Goal: Use online tool/utility: Utilize a website feature to perform a specific function

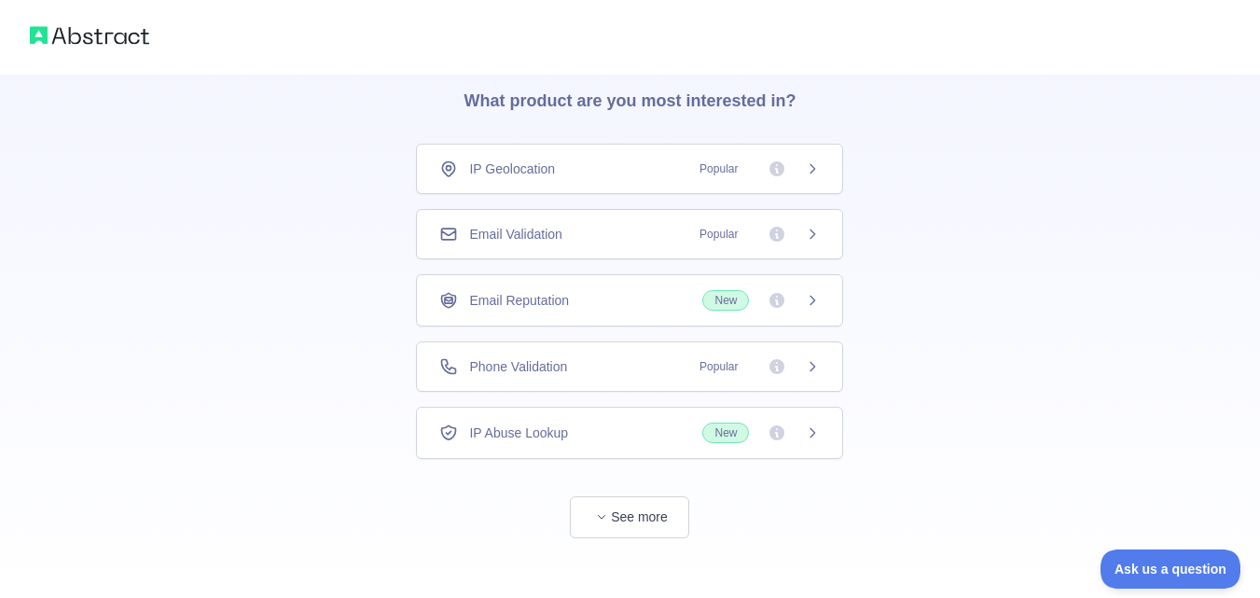
scroll to position [88, 0]
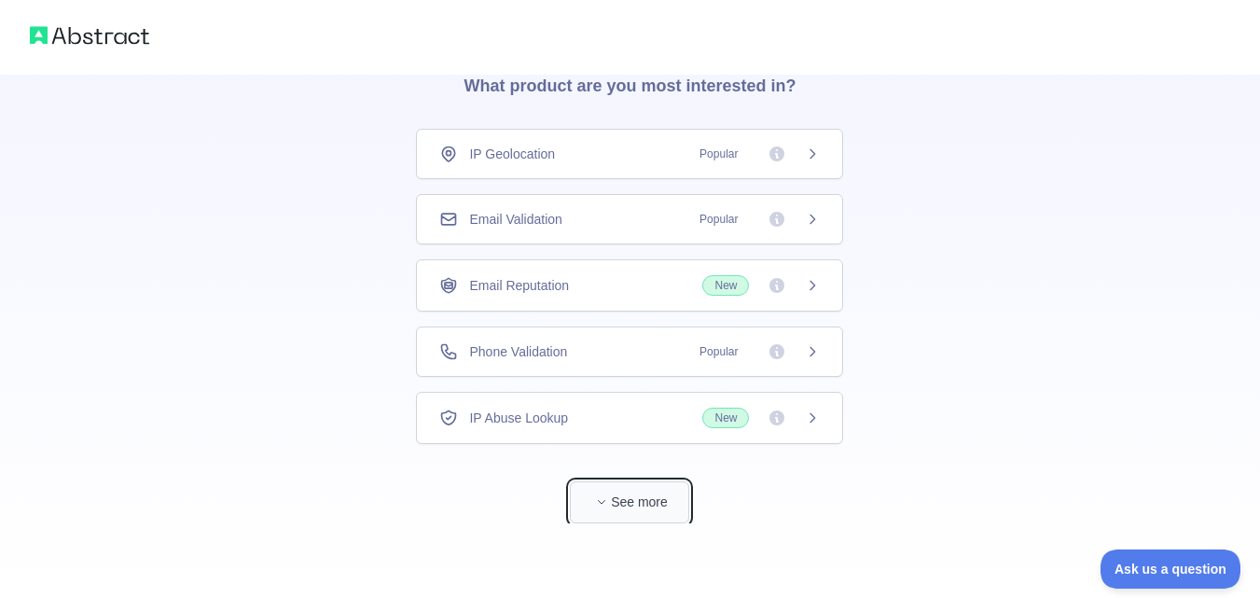
click at [612, 501] on button "See more" at bounding box center [629, 502] width 119 height 42
click at [600, 153] on div "IP Geolocation Popular" at bounding box center [629, 153] width 381 height 19
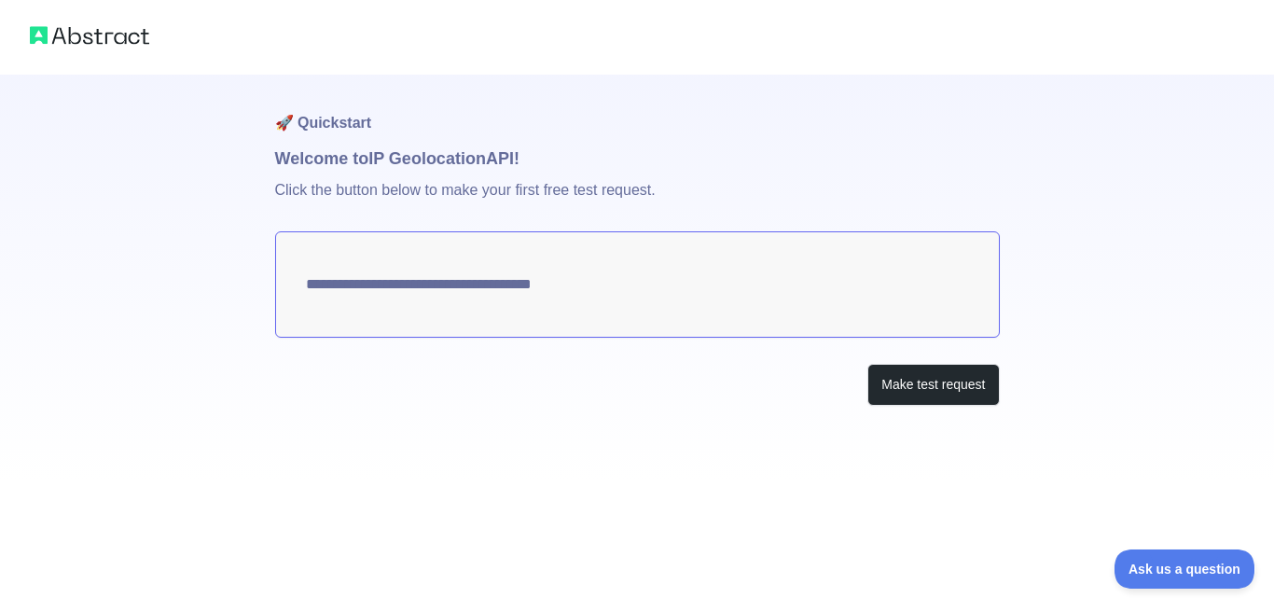
type textarea "**********"
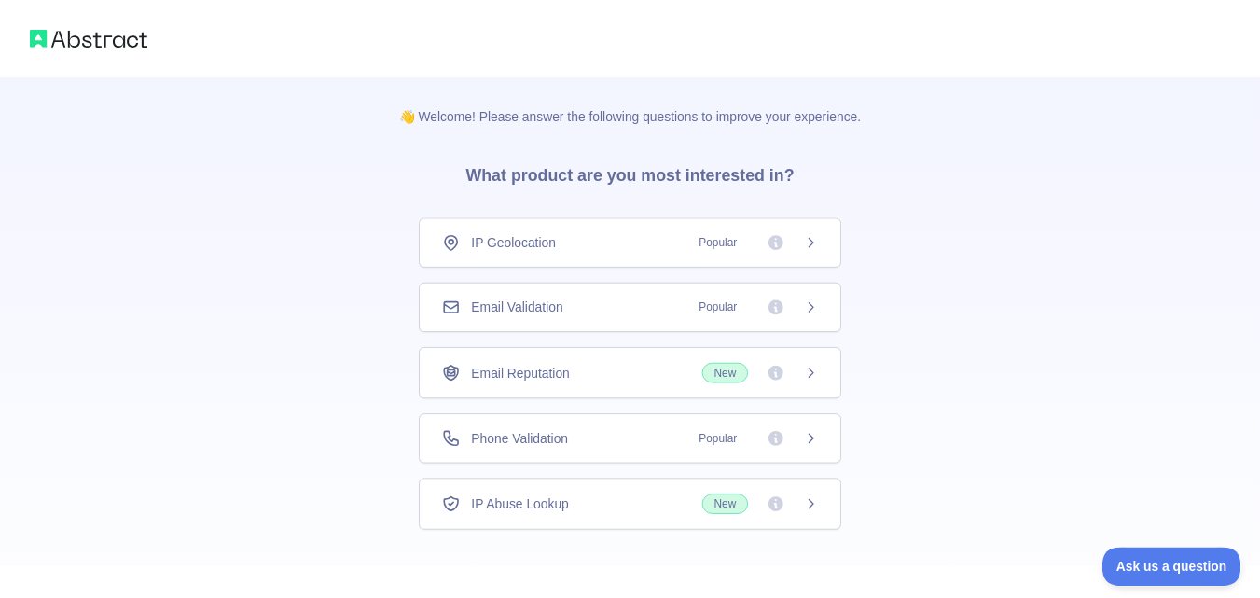
scroll to position [88, 0]
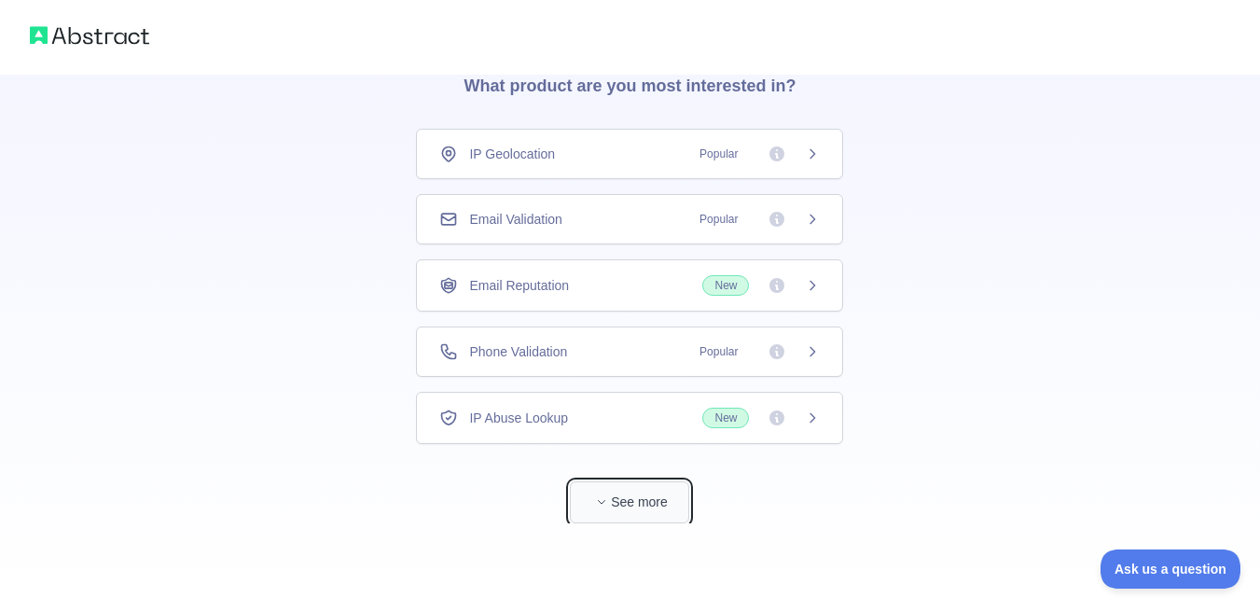
click at [608, 502] on span "button" at bounding box center [601, 502] width 19 height 19
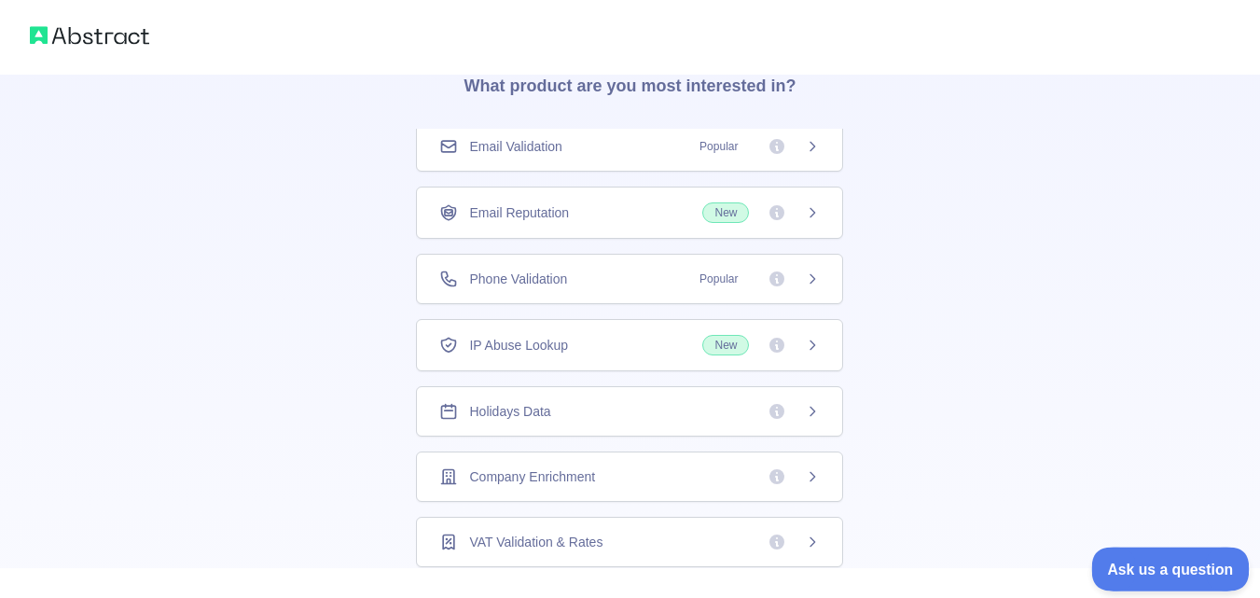
click at [1160, 555] on button "Ask us a question" at bounding box center [1161, 566] width 140 height 39
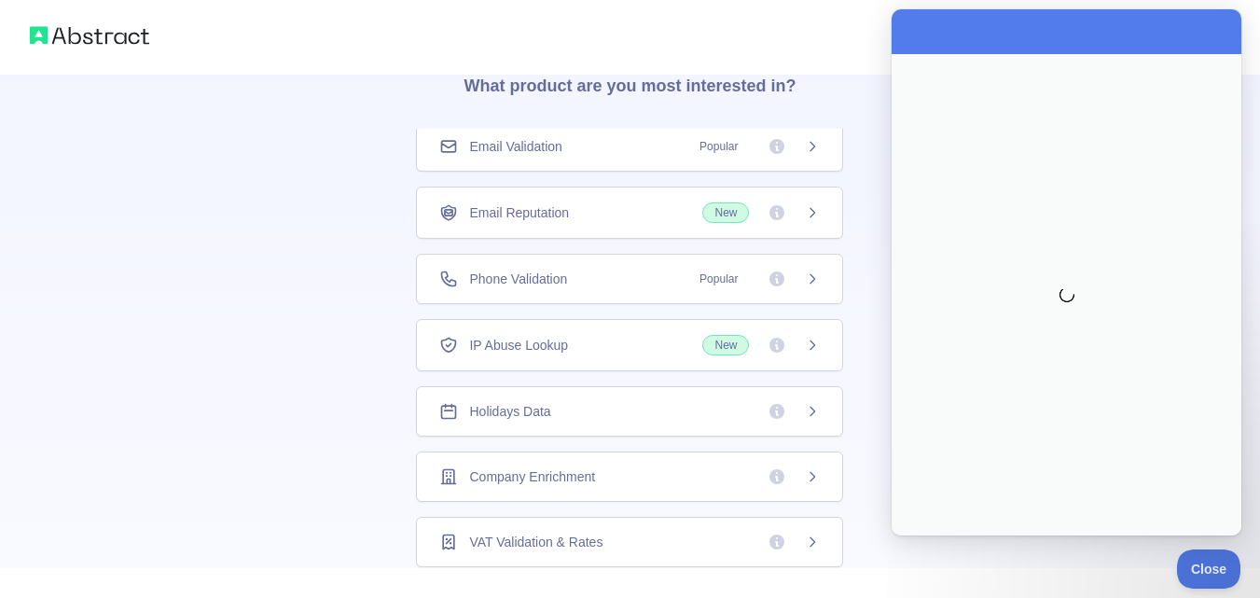
scroll to position [0, 0]
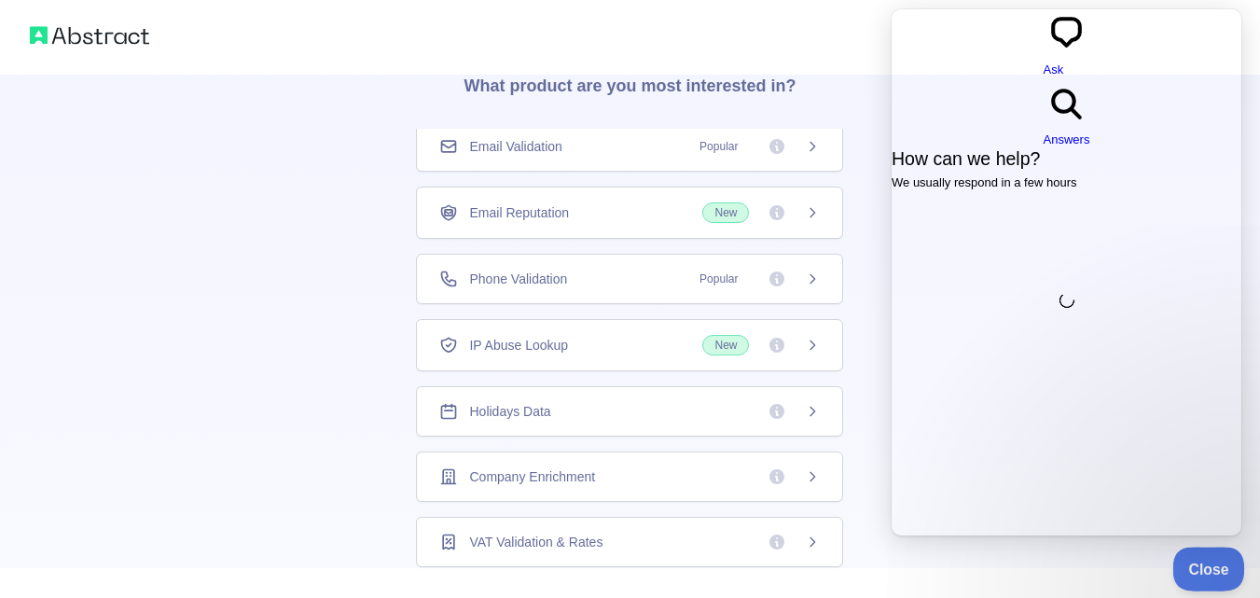
click at [1202, 571] on span "Close" at bounding box center [1204, 566] width 63 height 13
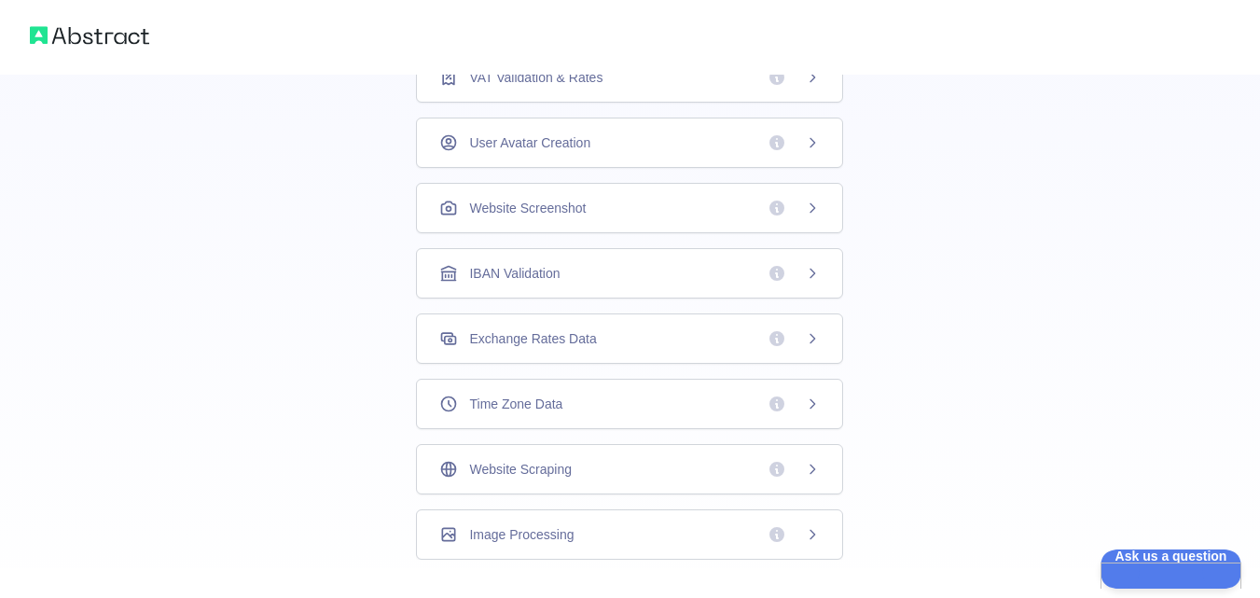
scroll to position [551, 0]
click at [544, 215] on span "Website Screenshot" at bounding box center [527, 209] width 117 height 19
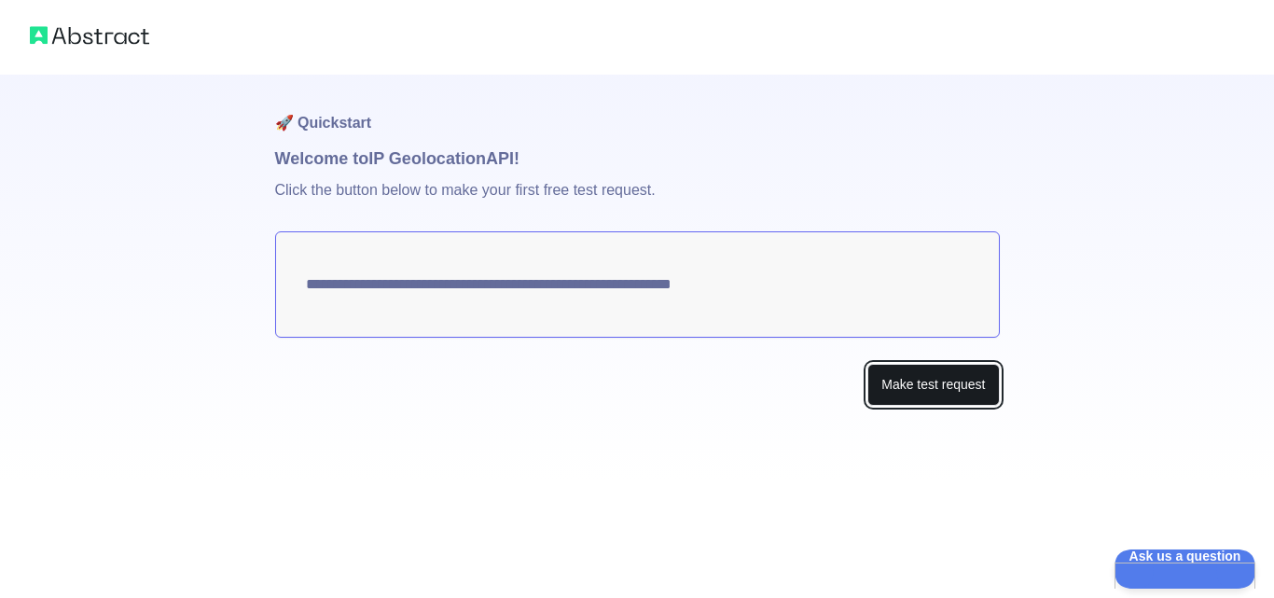
click at [937, 385] on button "Make test request" at bounding box center [934, 385] width 132 height 42
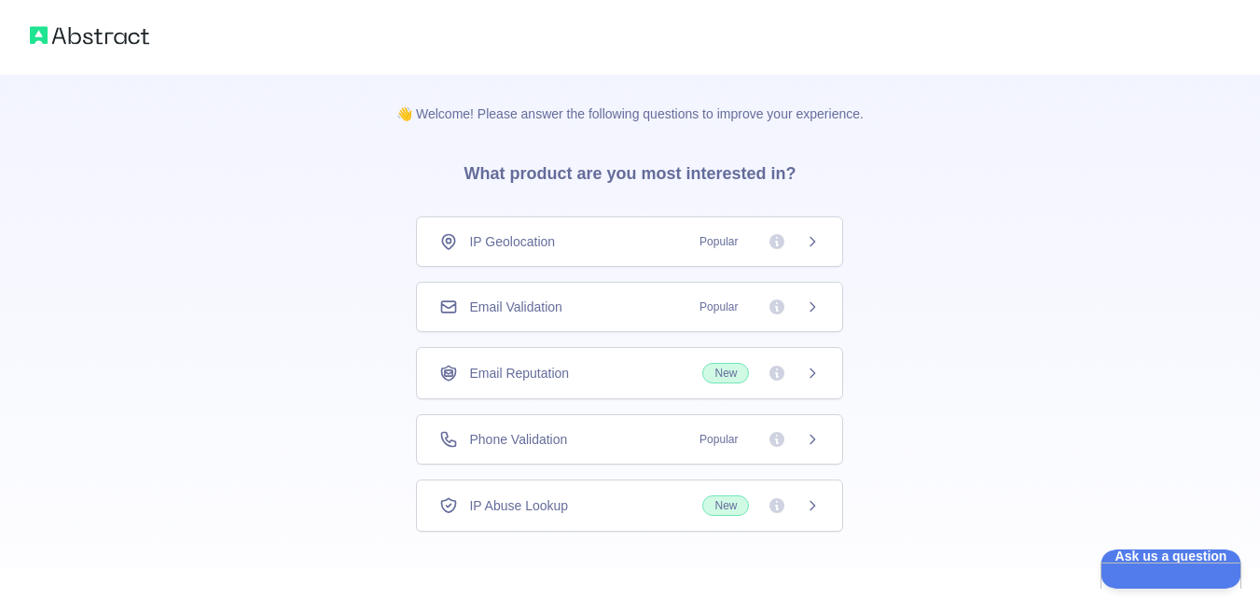
scroll to position [88, 0]
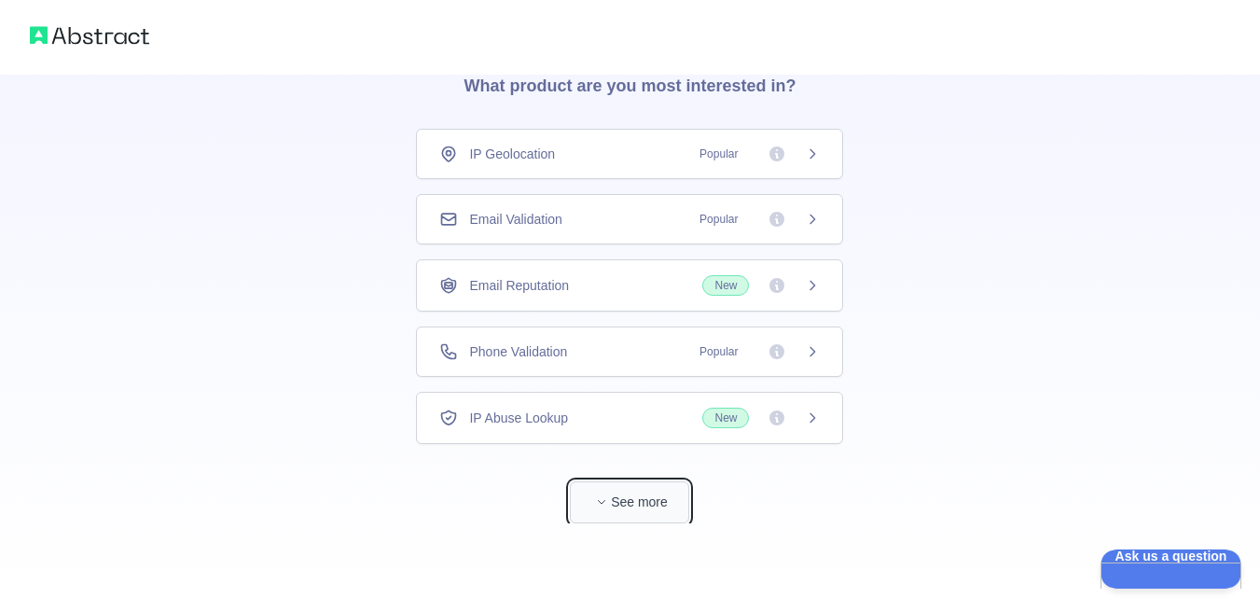
click at [612, 494] on button "See more" at bounding box center [629, 502] width 119 height 42
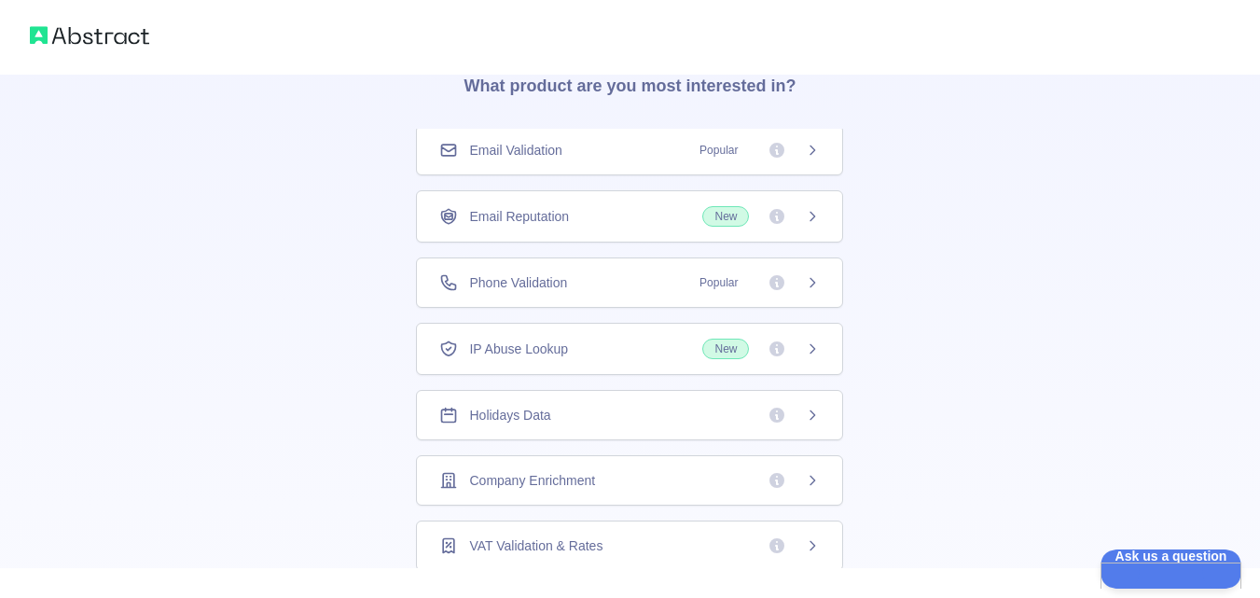
scroll to position [73, 0]
click at [952, 451] on div "👋 Welcome! Please answer the following questions to improve your experience. Wh…" at bounding box center [630, 505] width 1260 height 1187
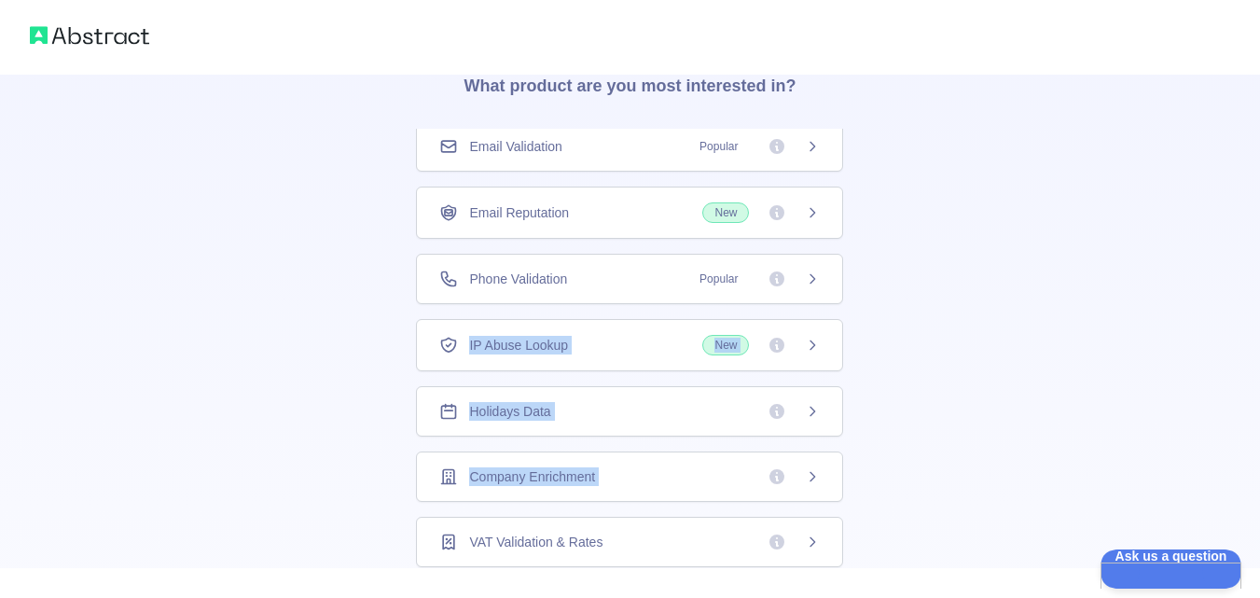
drag, startPoint x: 953, startPoint y: 450, endPoint x: 1093, endPoint y: 289, distance: 212.9
click at [1093, 289] on div "👋 Welcome! Please answer the following questions to improve your experience. Wh…" at bounding box center [630, 505] width 1260 height 1187
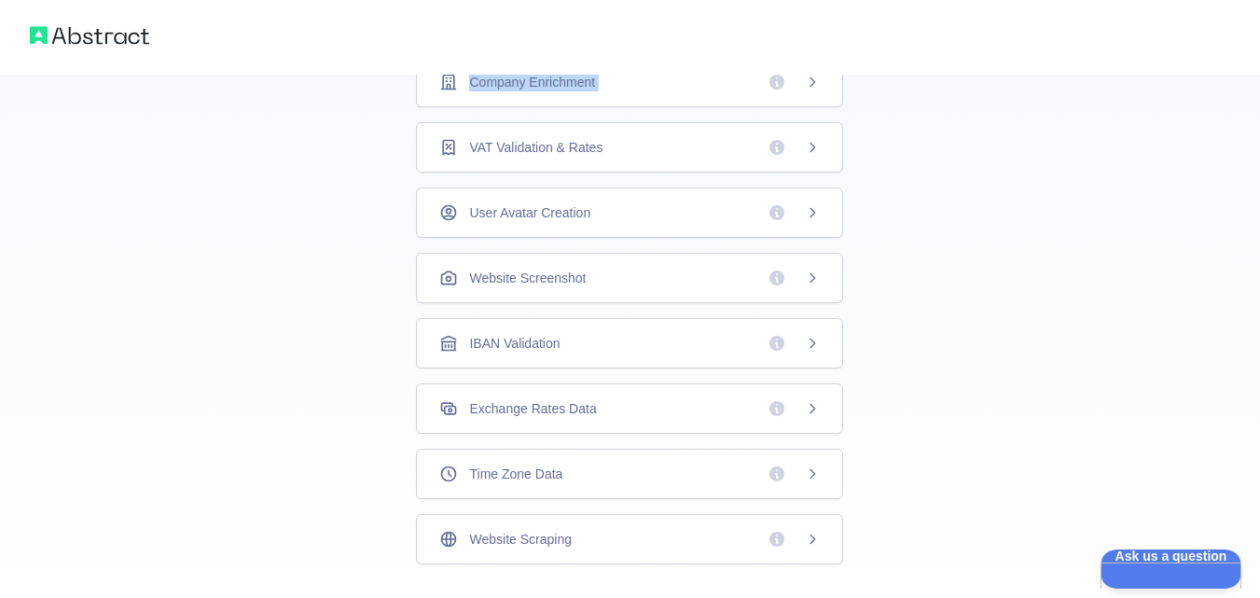
scroll to position [589, 0]
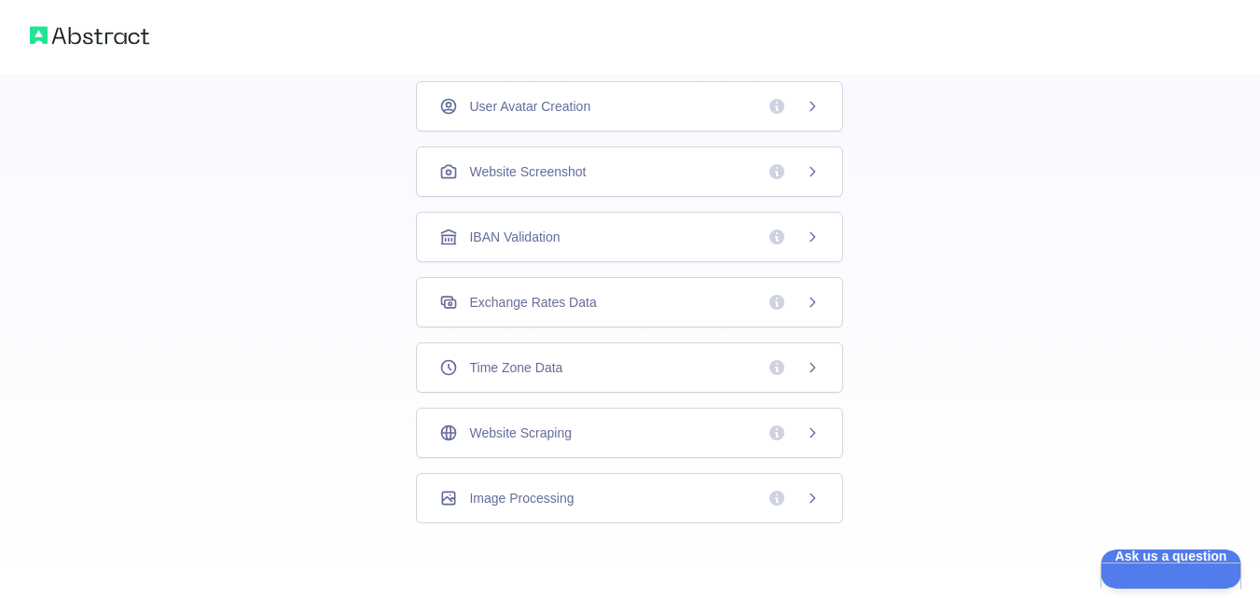
click at [688, 179] on div "Website Screenshot" at bounding box center [629, 171] width 381 height 19
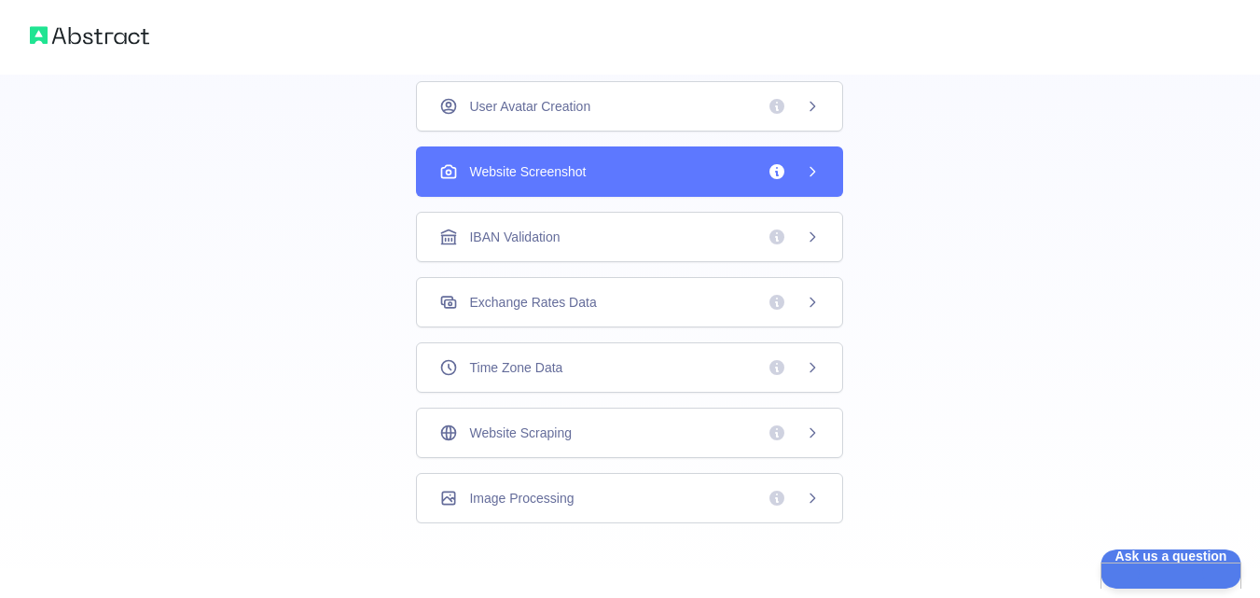
click at [688, 179] on div "Website Screenshot" at bounding box center [629, 171] width 381 height 19
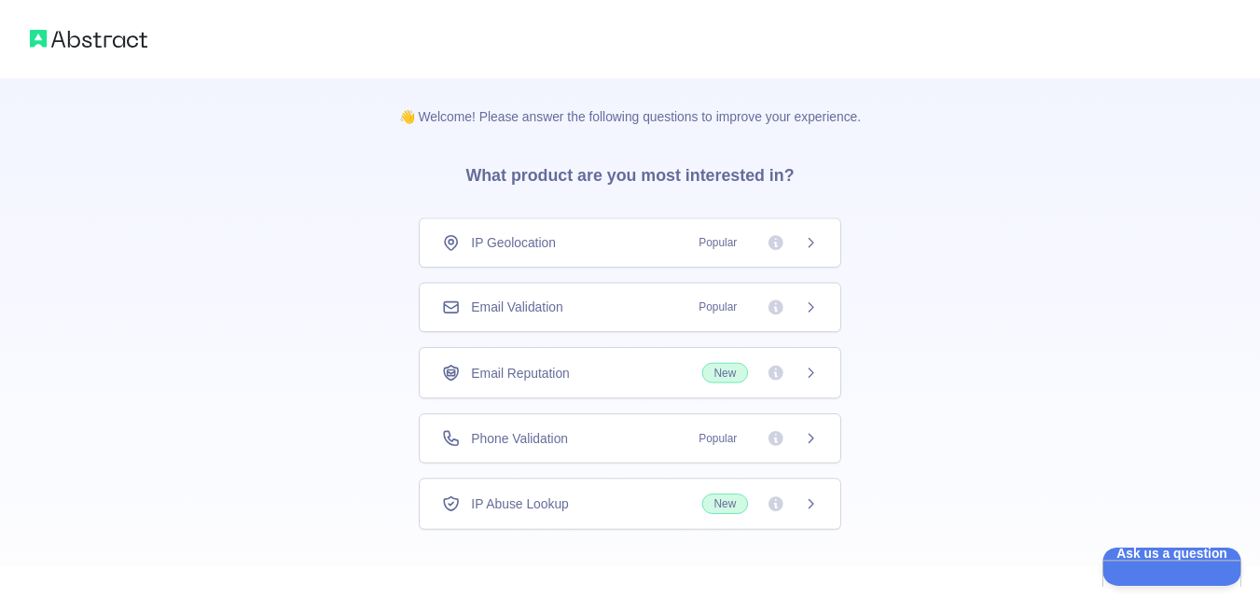
scroll to position [88, 0]
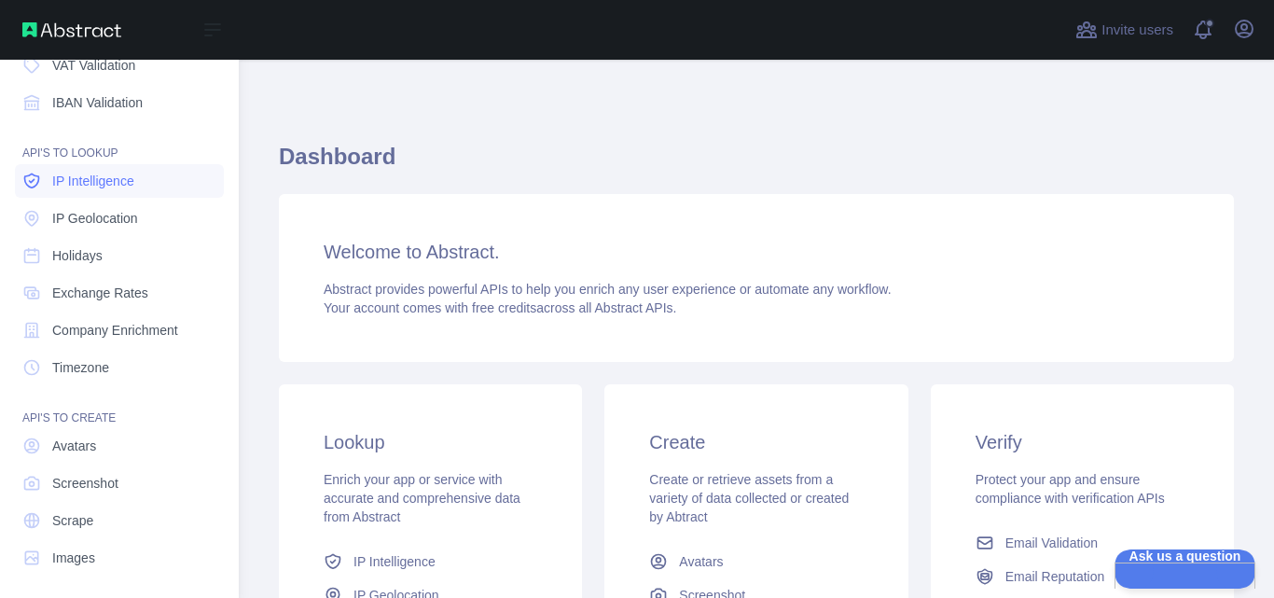
scroll to position [223, 0]
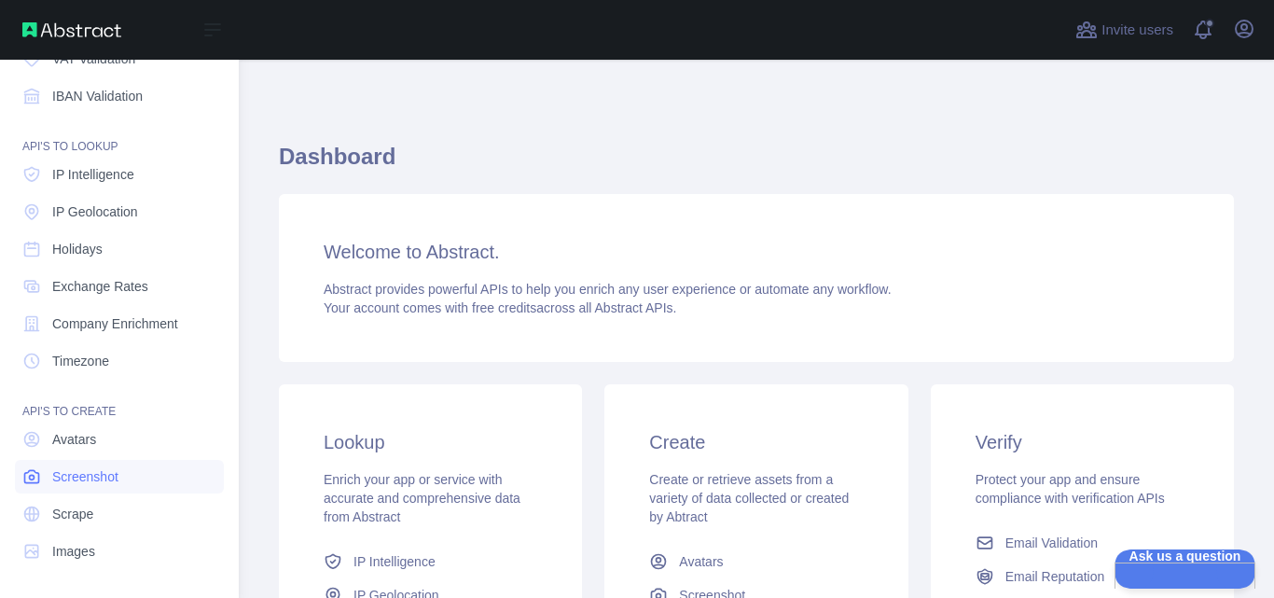
click at [75, 472] on span "Screenshot" at bounding box center [85, 476] width 66 height 19
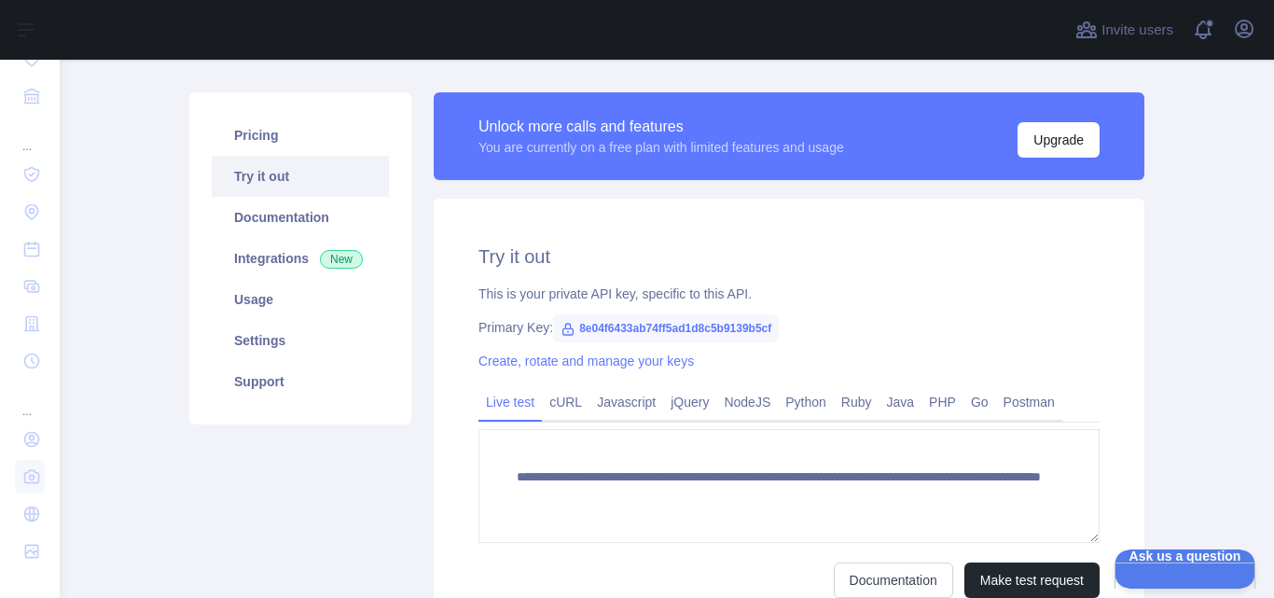
scroll to position [33, 0]
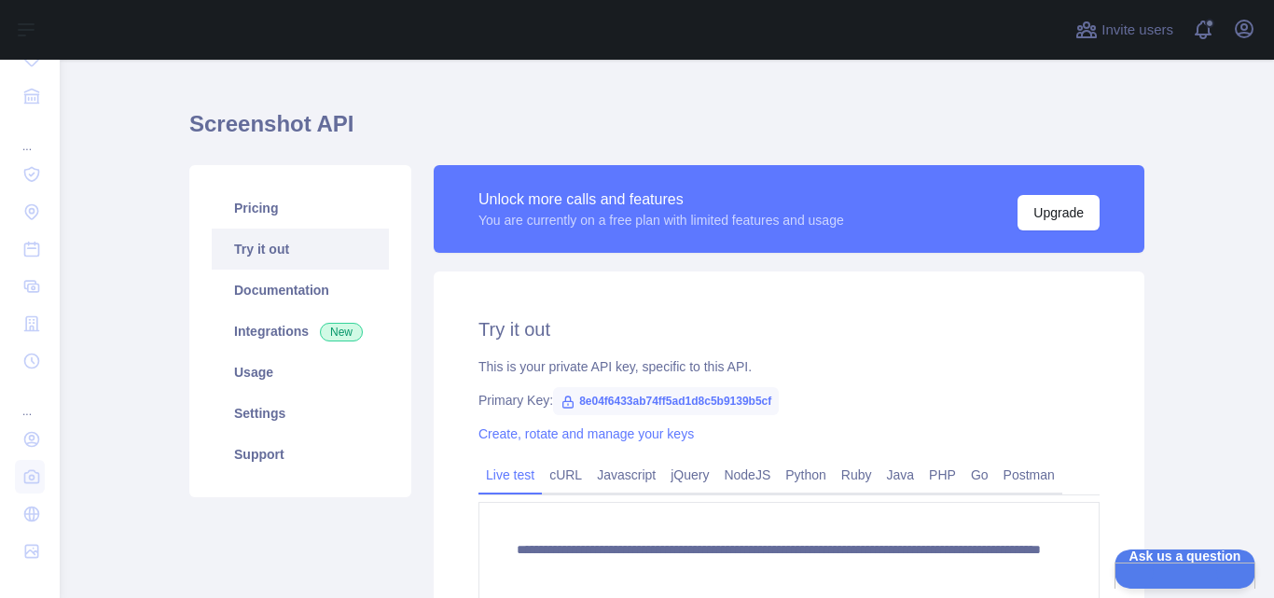
click at [625, 399] on span "8e04f6433ab74ff5ad1d8c5b9139b5cf" at bounding box center [666, 401] width 226 height 28
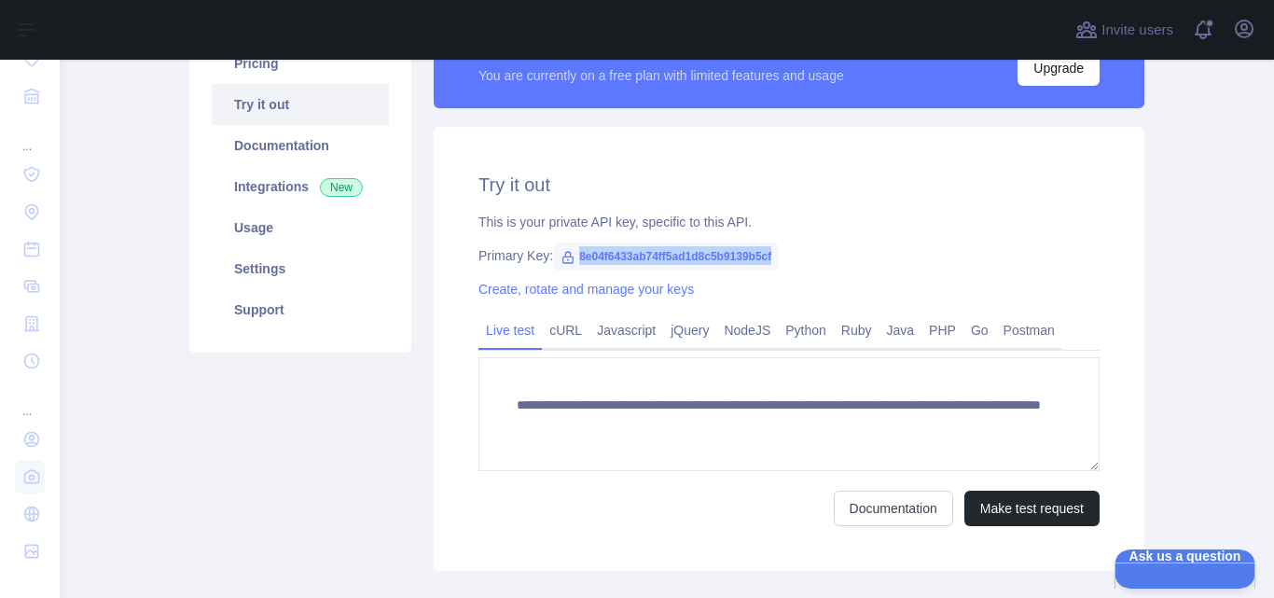
scroll to position [176, 0]
click at [321, 154] on link "Documentation" at bounding box center [300, 146] width 177 height 41
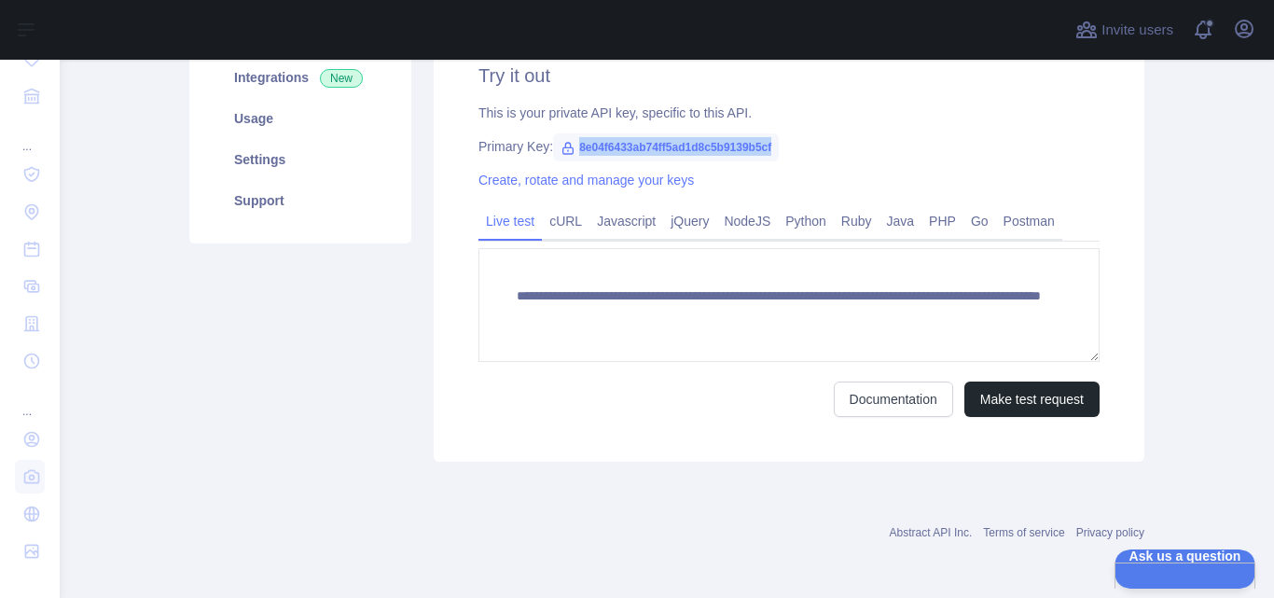
scroll to position [288, 0]
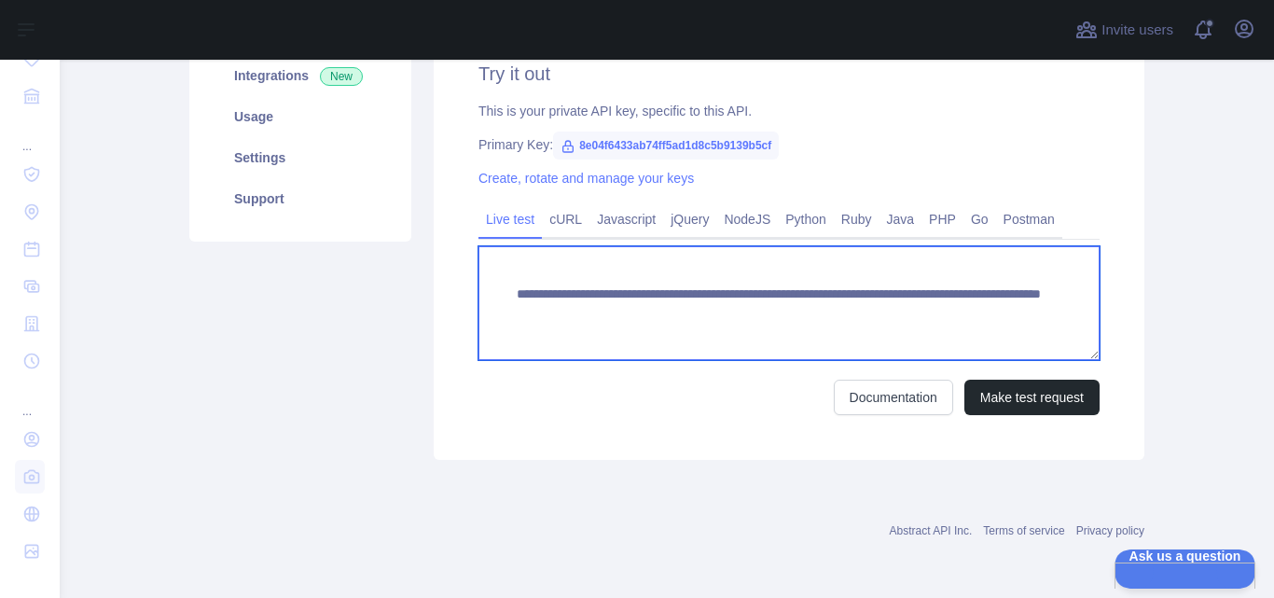
click at [595, 299] on textarea "**********" at bounding box center [789, 303] width 621 height 114
paste textarea
type textarea "**********"
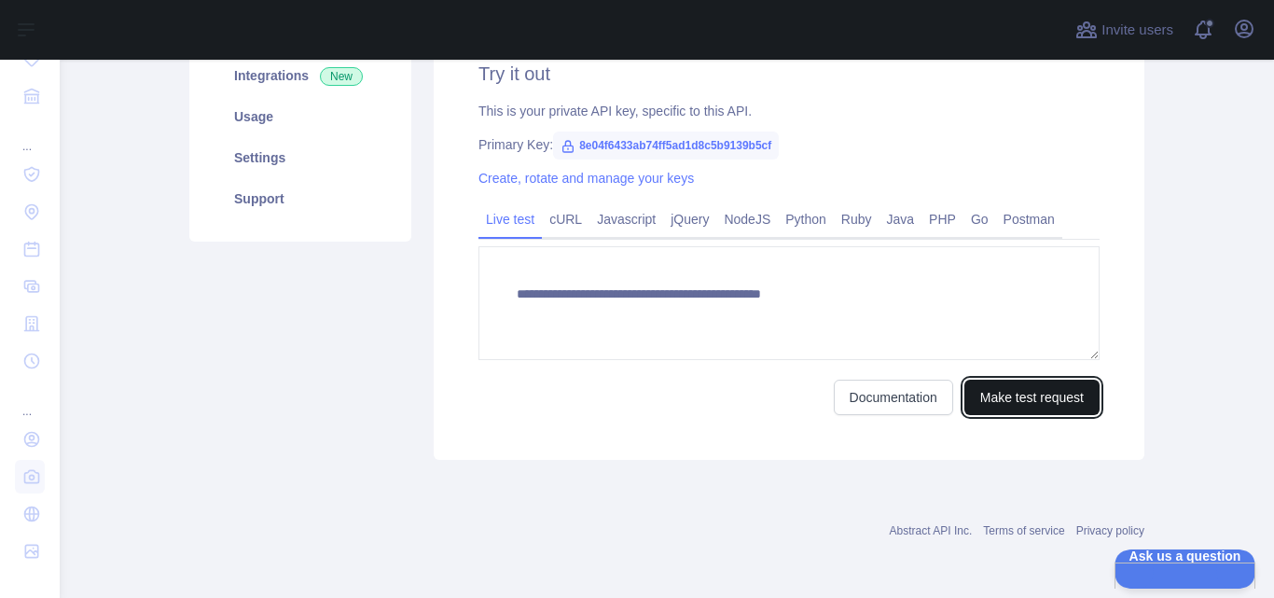
click at [982, 400] on button "Make test request" at bounding box center [1032, 397] width 135 height 35
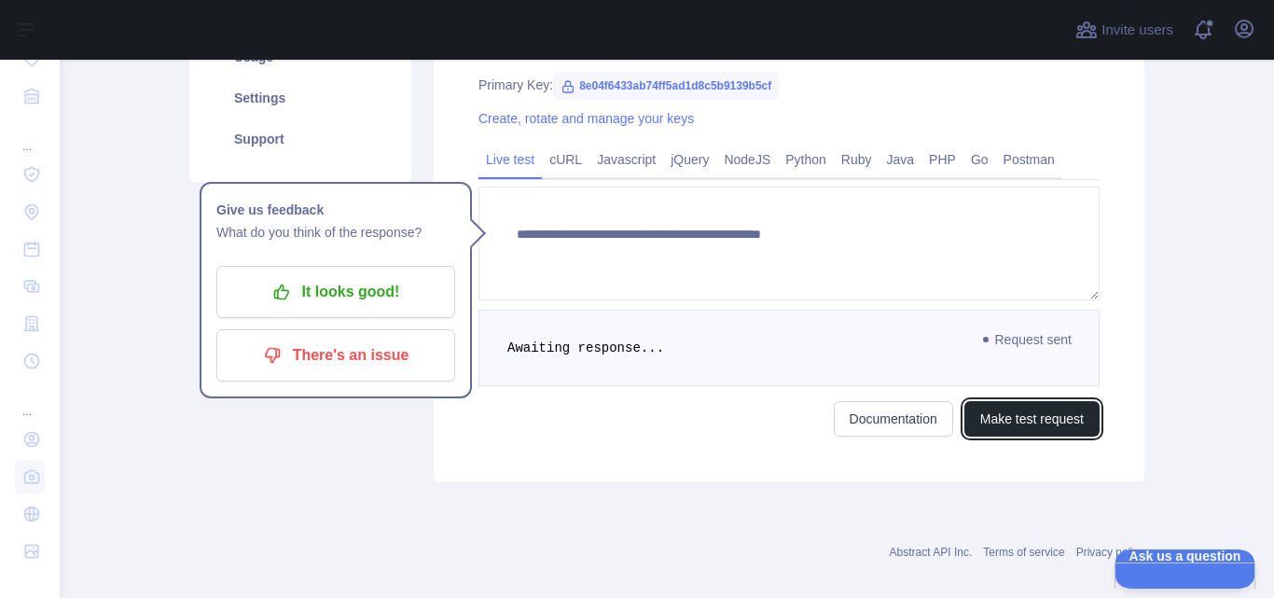
scroll to position [350, 0]
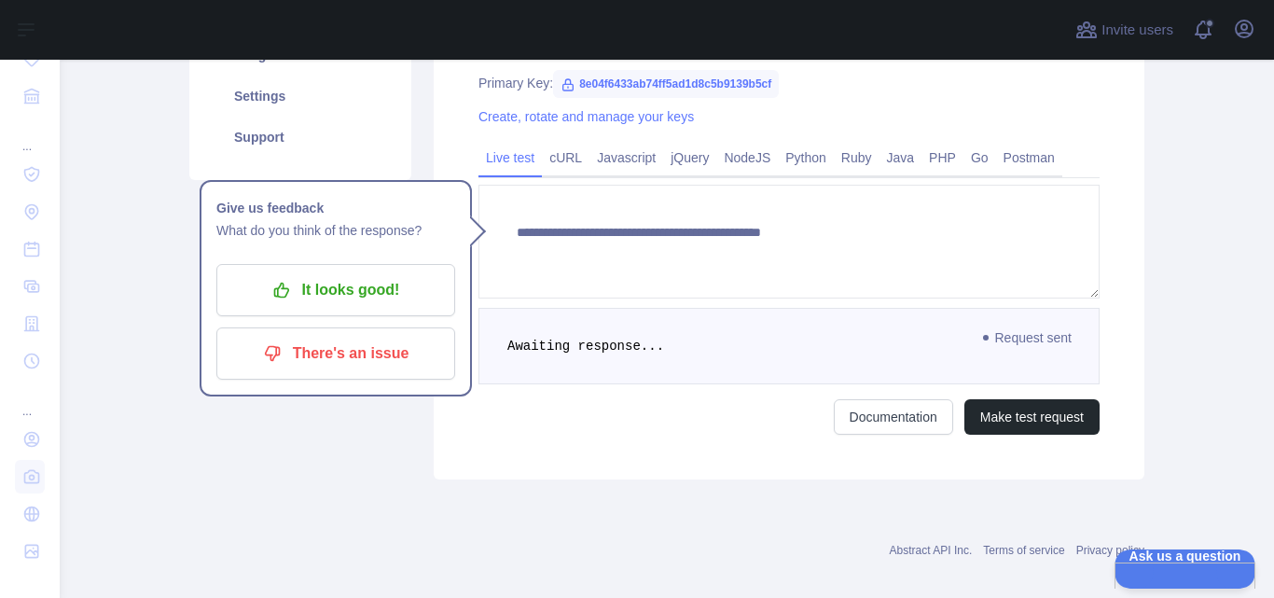
click at [657, 364] on pre "Awaiting response..." at bounding box center [789, 346] width 621 height 76
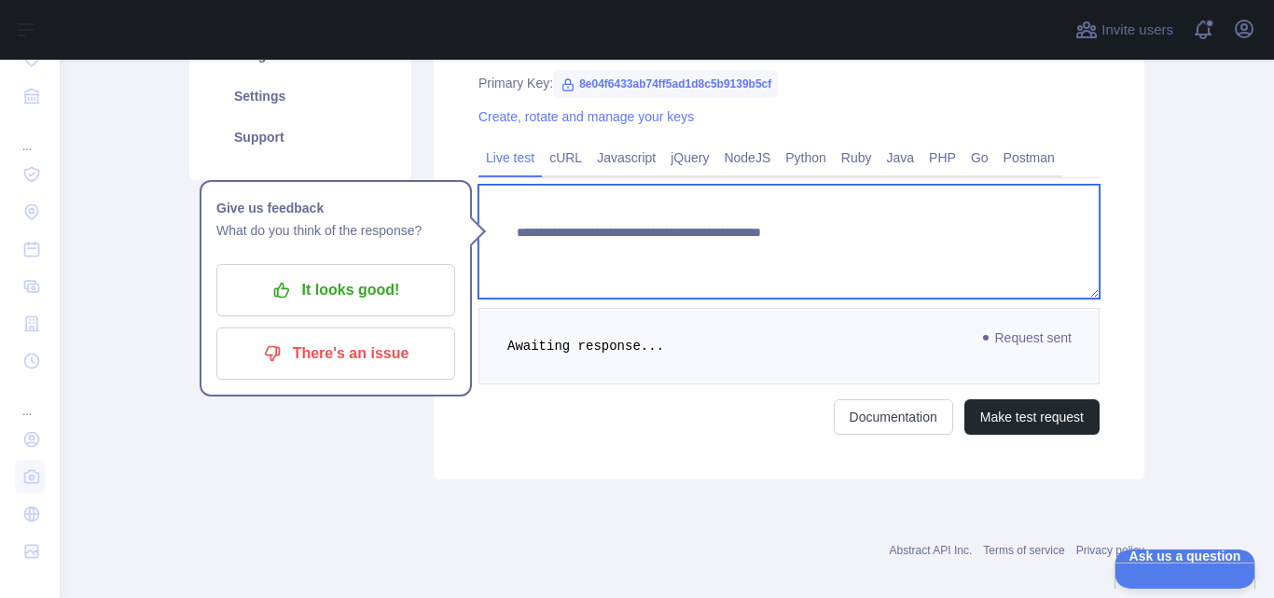
click at [748, 244] on textarea "**********" at bounding box center [789, 242] width 621 height 114
click at [749, 243] on textarea "**********" at bounding box center [789, 242] width 621 height 114
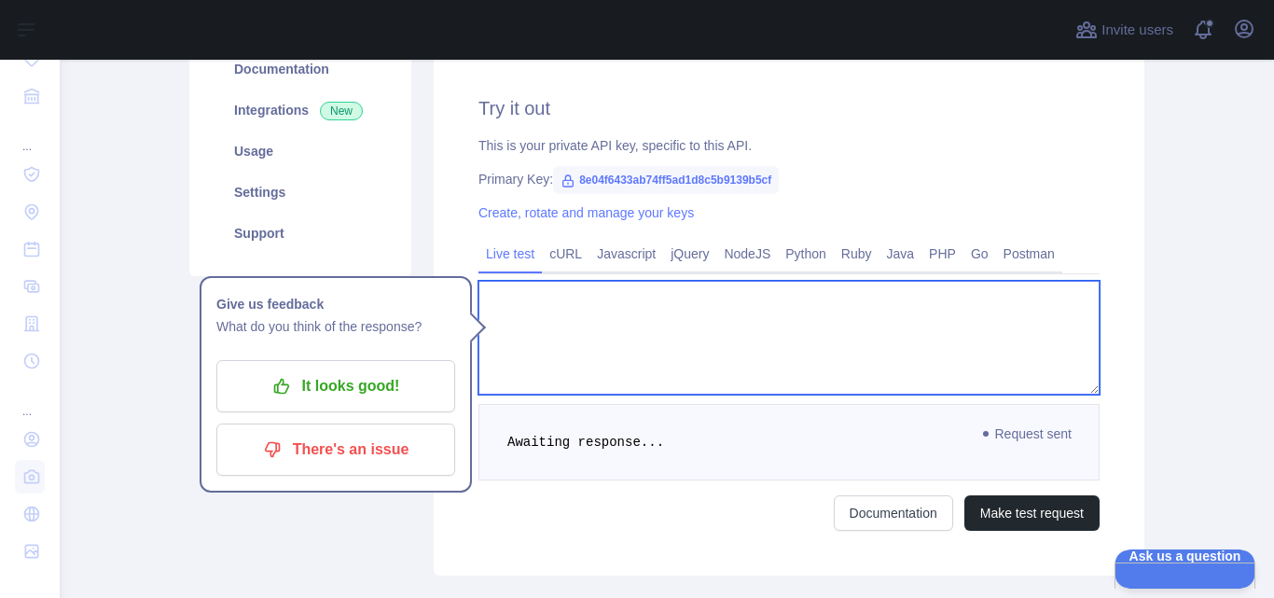
scroll to position [250, 0]
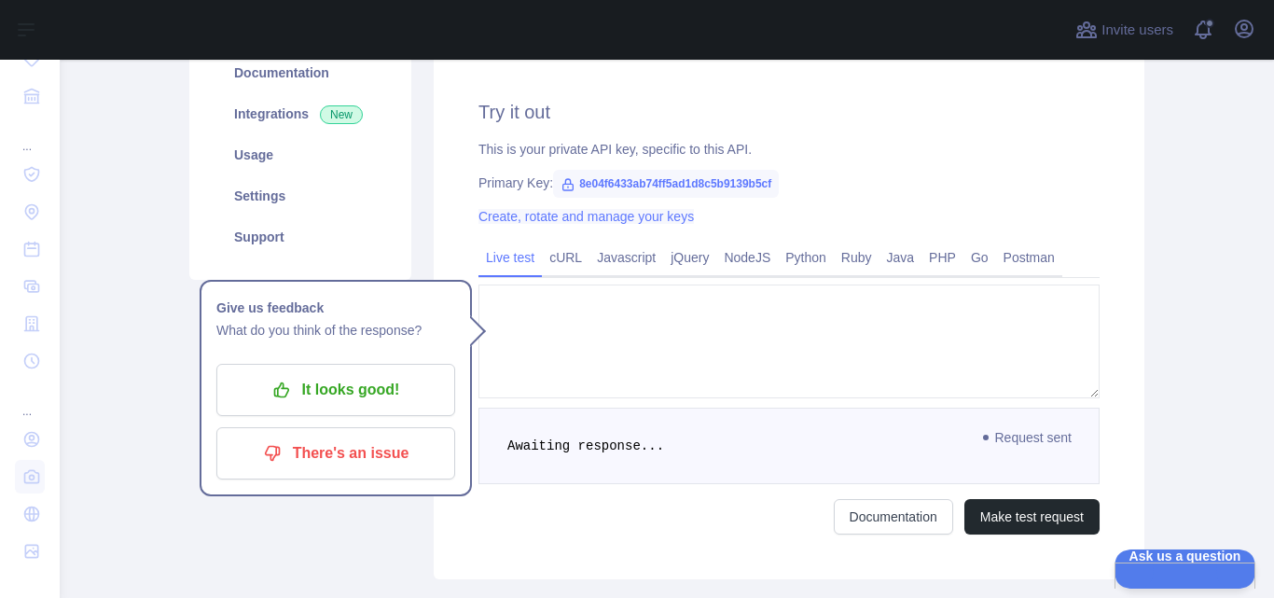
click at [548, 220] on link "Create, rotate and manage your keys" at bounding box center [586, 216] width 215 height 15
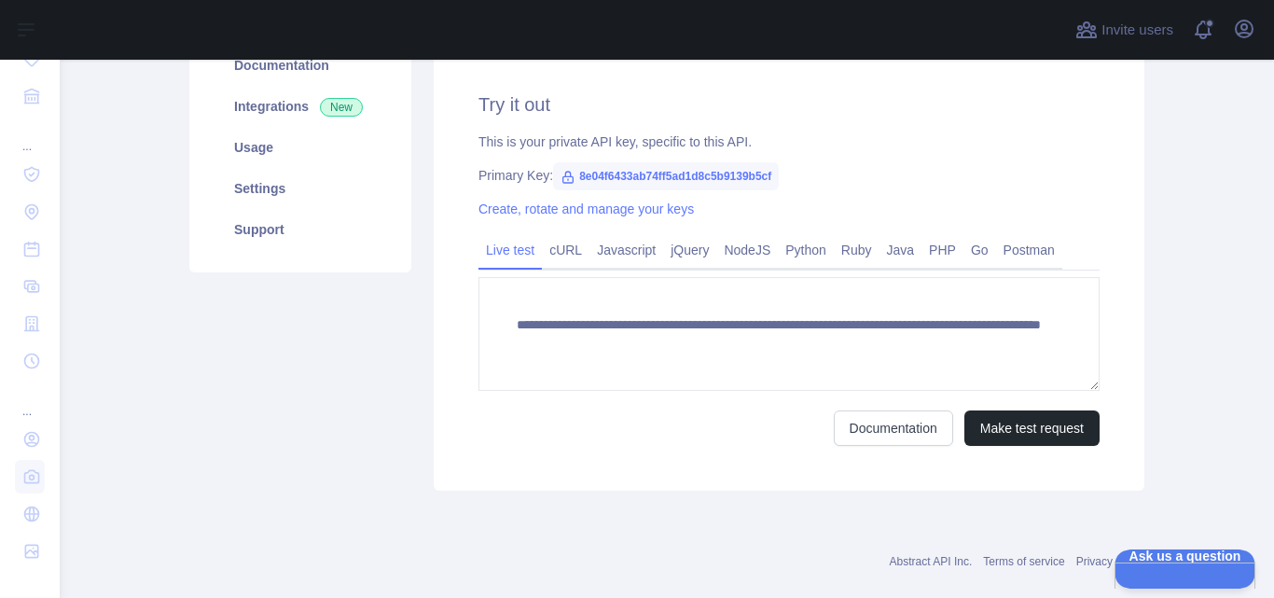
scroll to position [288, 0]
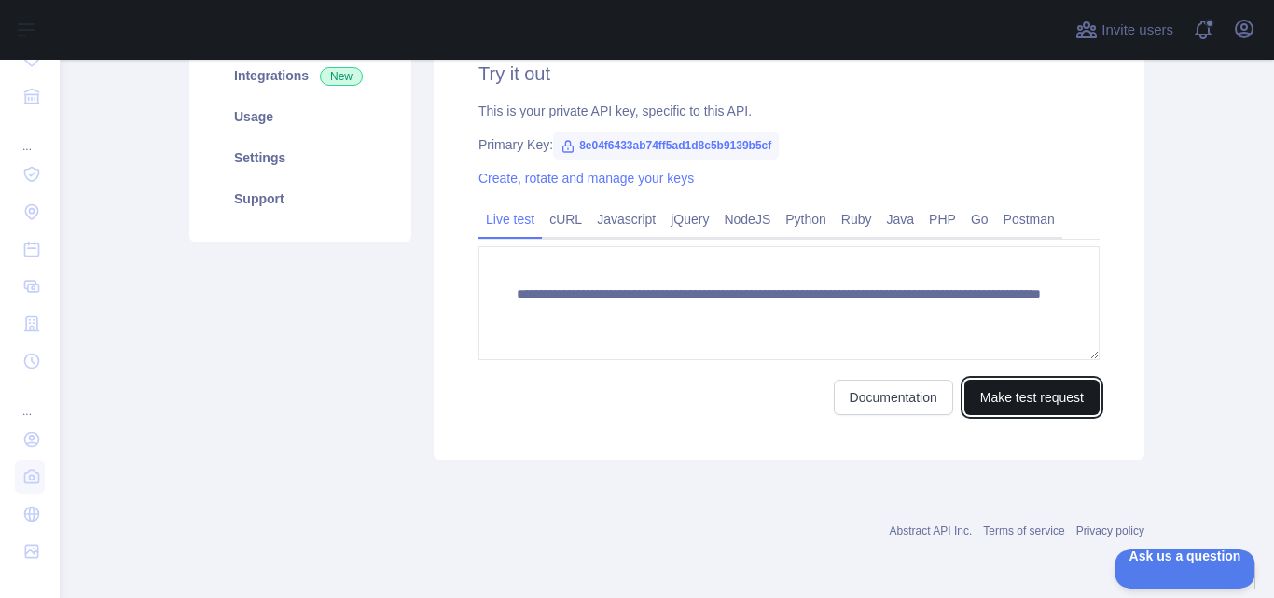
click at [994, 395] on button "Make test request" at bounding box center [1032, 397] width 135 height 35
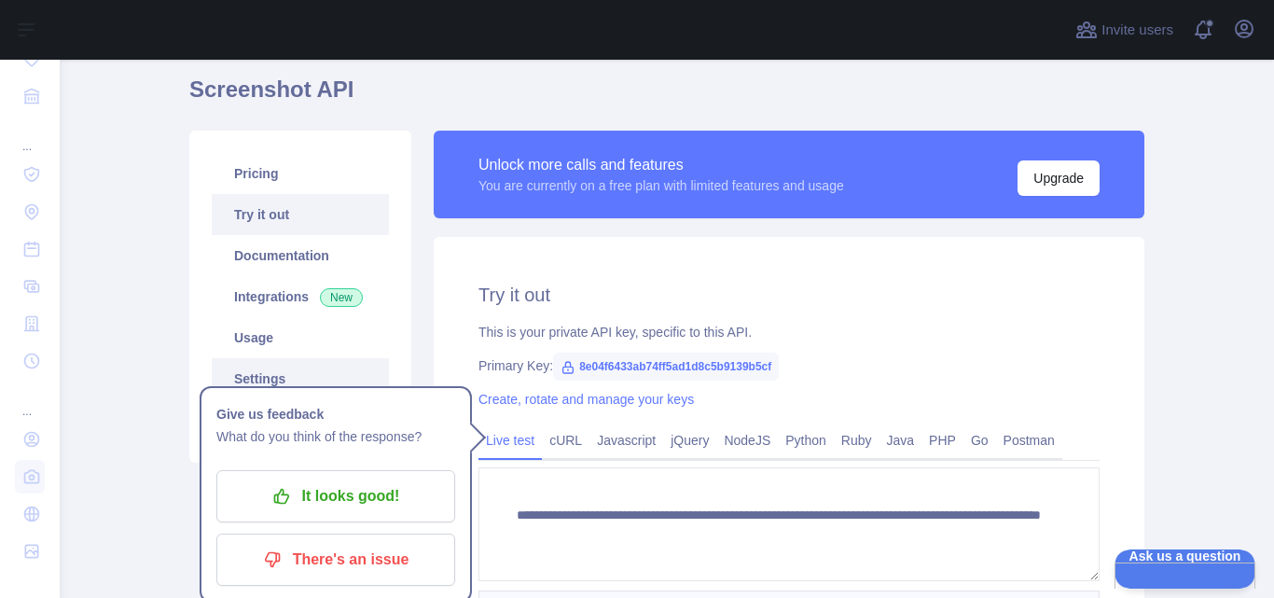
scroll to position [77, 0]
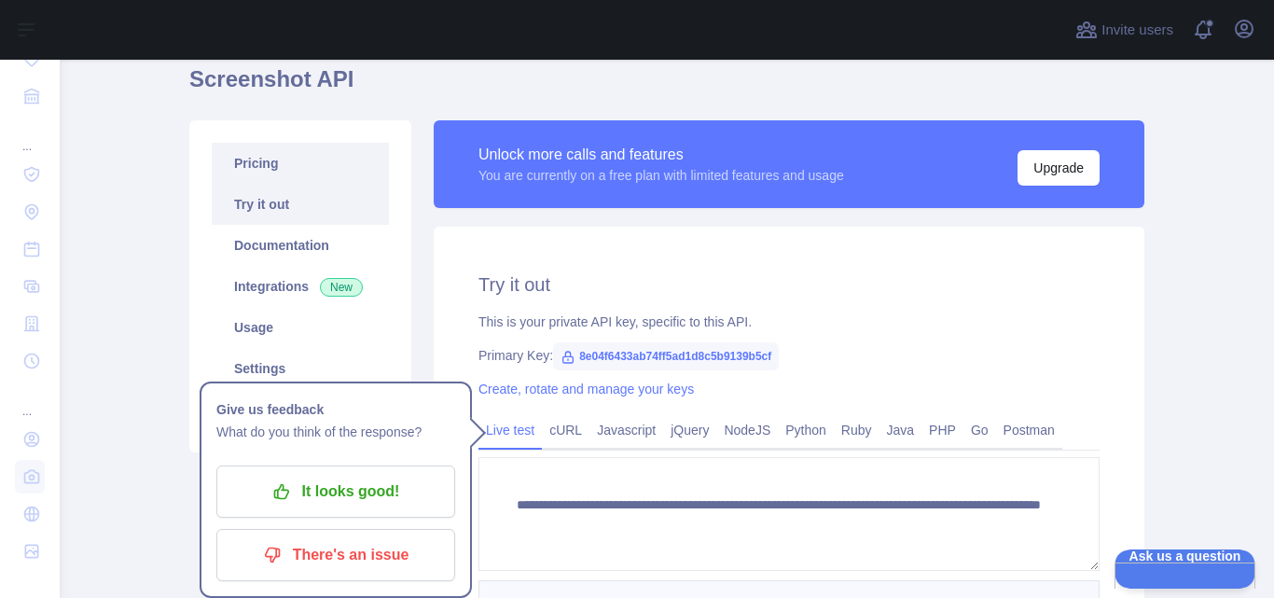
click at [260, 165] on link "Pricing" at bounding box center [300, 163] width 177 height 41
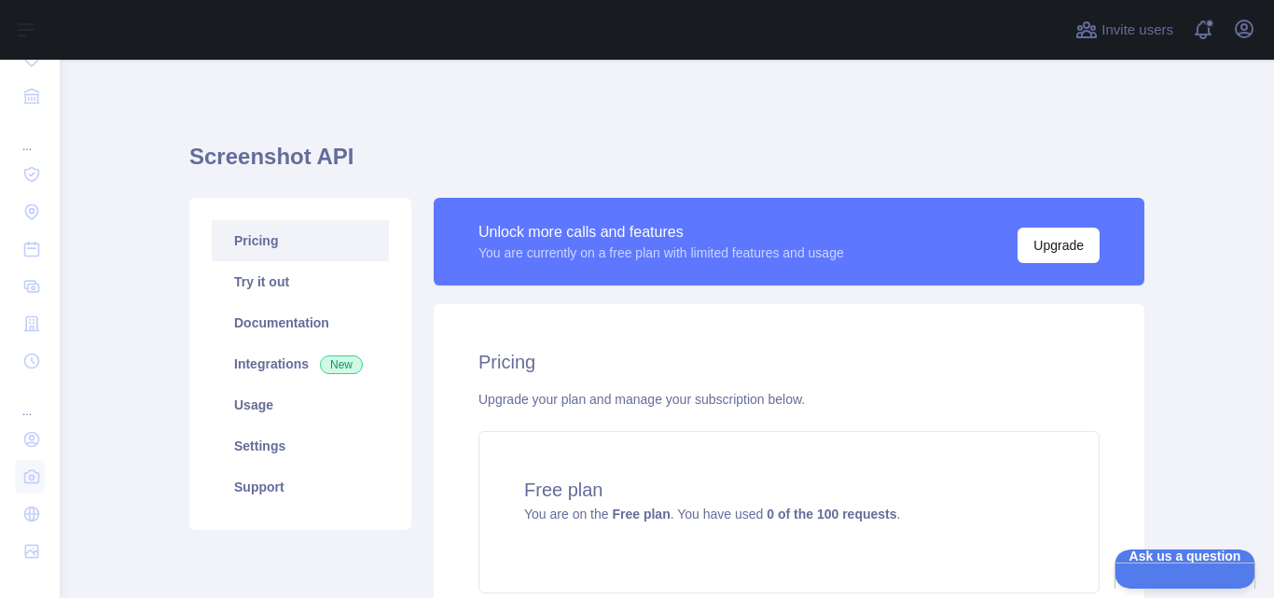
click at [300, 158] on h1 "Screenshot API" at bounding box center [666, 164] width 955 height 45
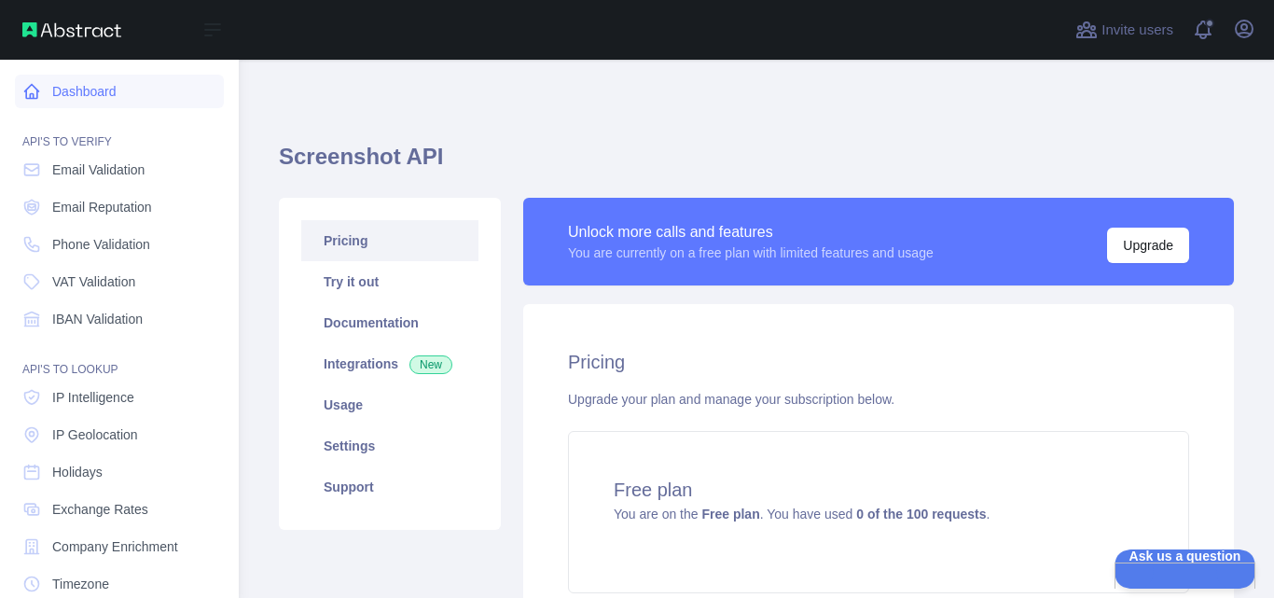
click at [72, 79] on link "Dashboard" at bounding box center [119, 92] width 209 height 34
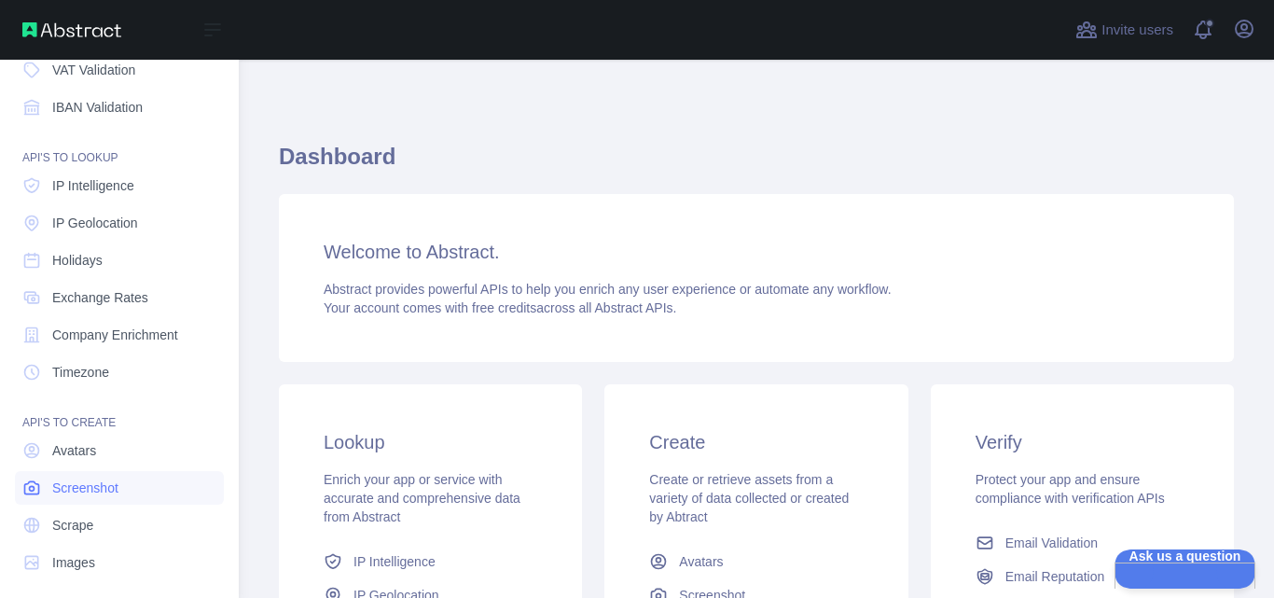
scroll to position [207, 0]
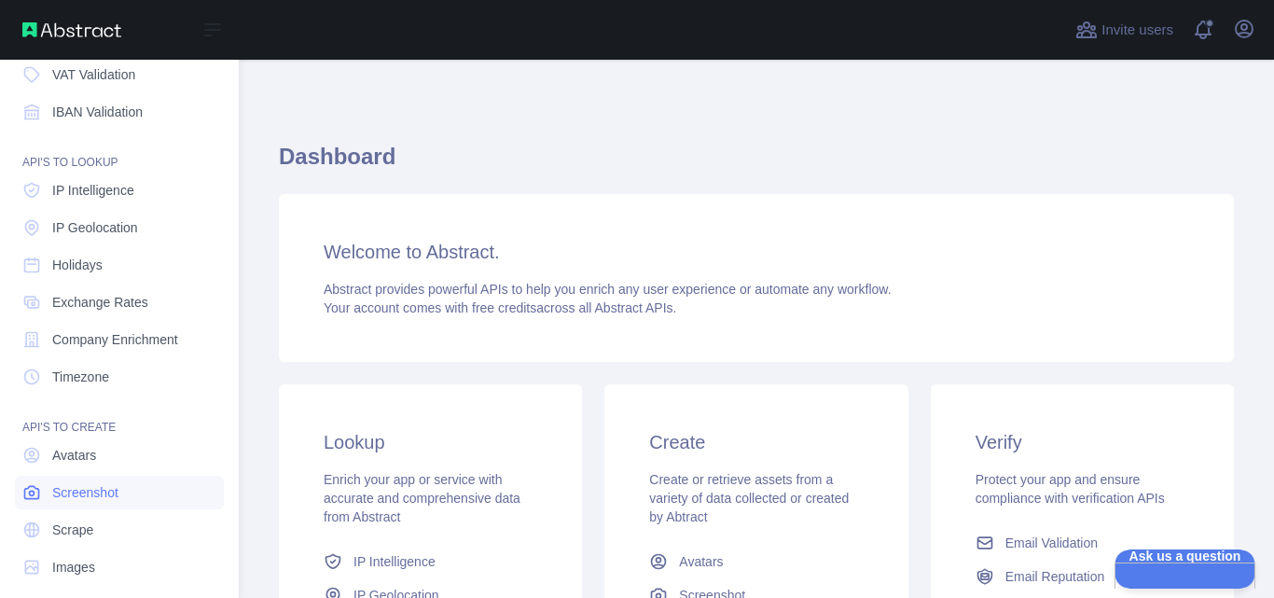
click at [92, 494] on span "Screenshot" at bounding box center [85, 492] width 66 height 19
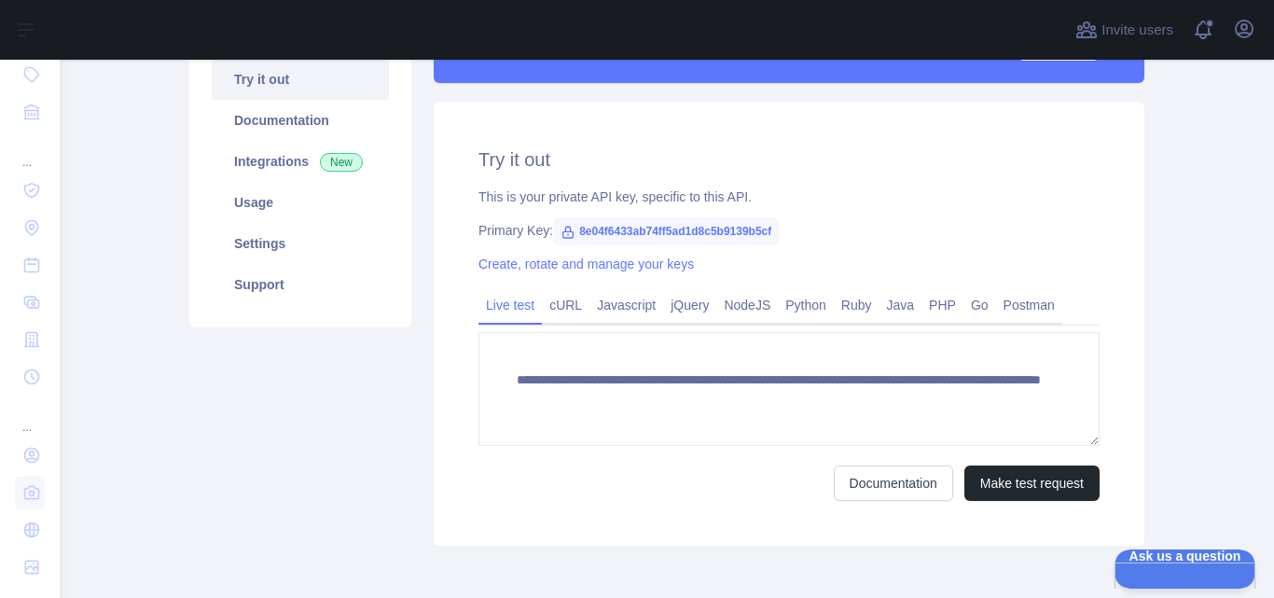
scroll to position [201, 0]
